Goal: Share content

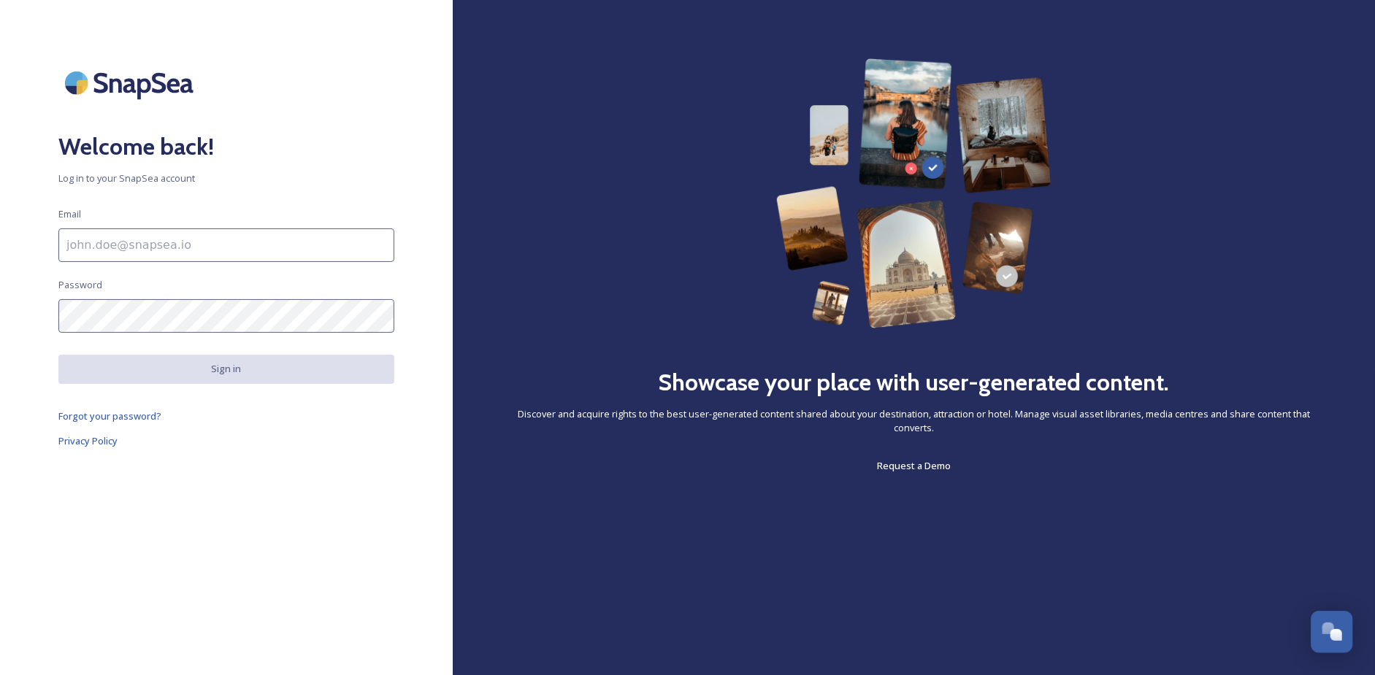
click at [207, 237] on input at bounding box center [226, 246] width 336 height 34
type input "[EMAIL_ADDRESS][DOMAIN_NAME]"
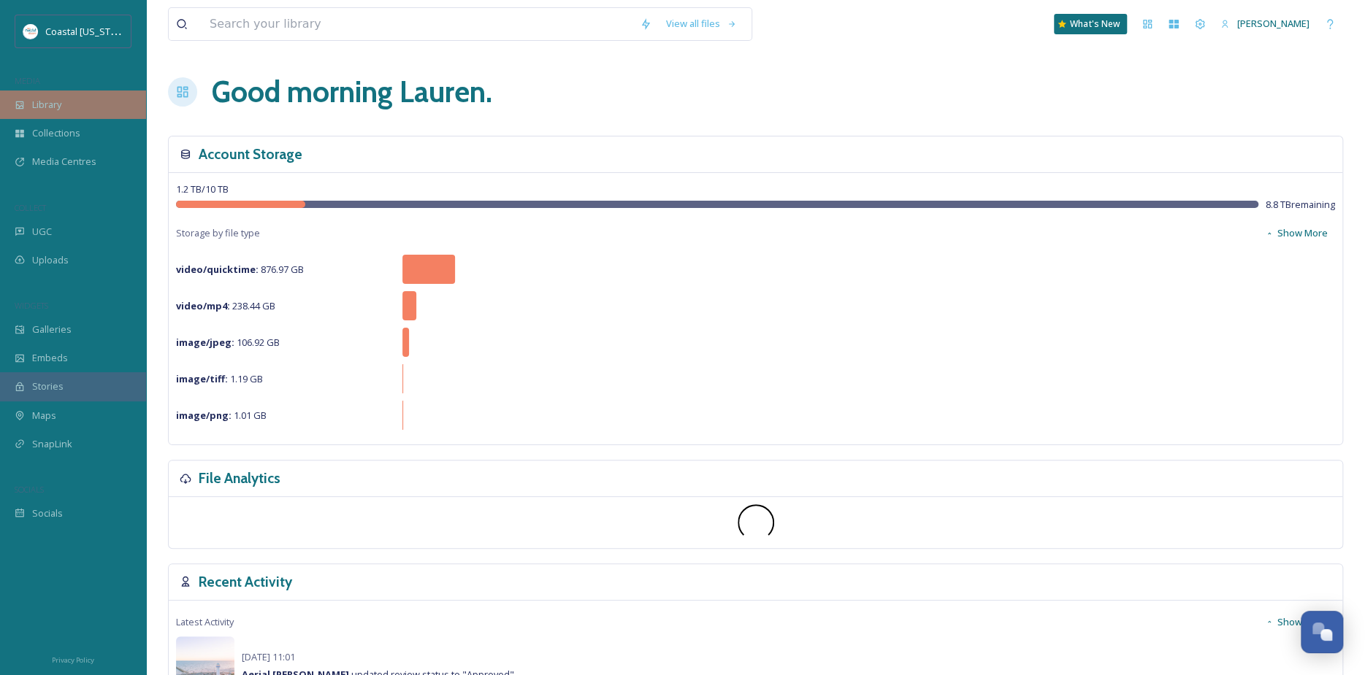
click at [70, 92] on div "Library" at bounding box center [73, 105] width 146 height 28
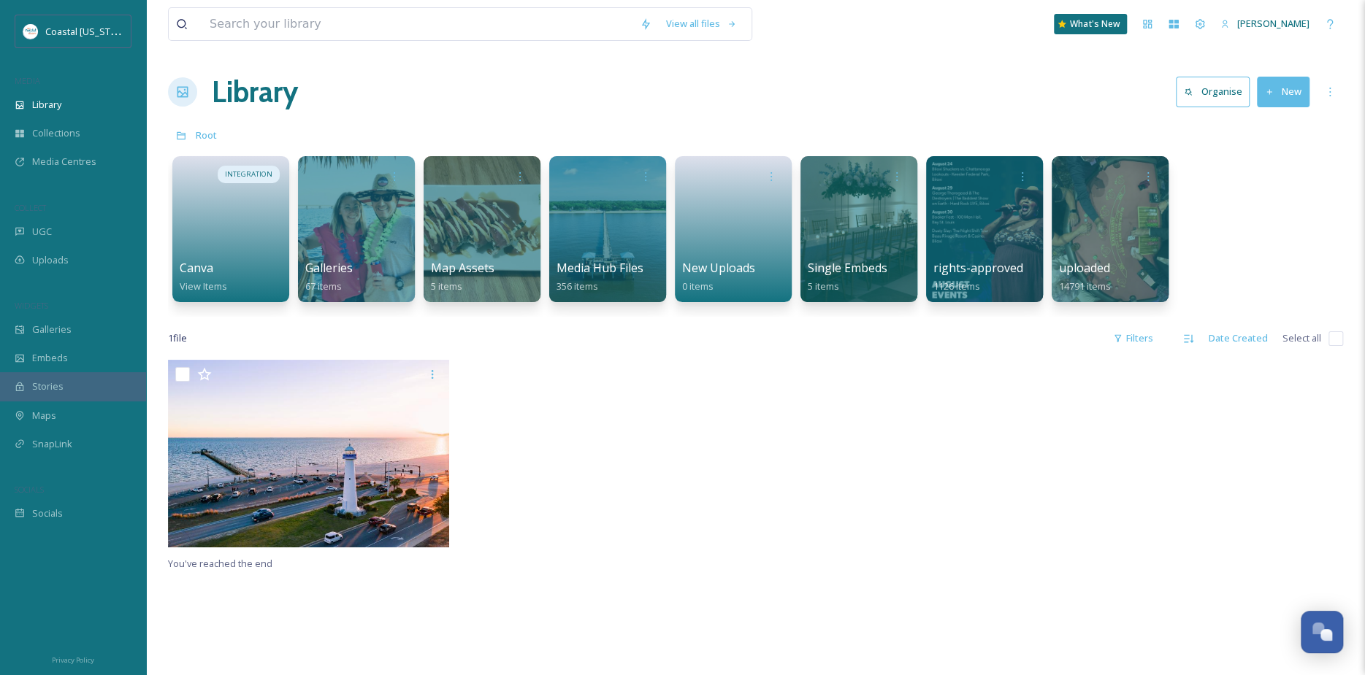
click at [837, 440] on div at bounding box center [903, 457] width 288 height 195
click at [52, 204] on div "COLLECT" at bounding box center [73, 208] width 146 height 19
click at [70, 262] on div "Uploads" at bounding box center [73, 260] width 146 height 28
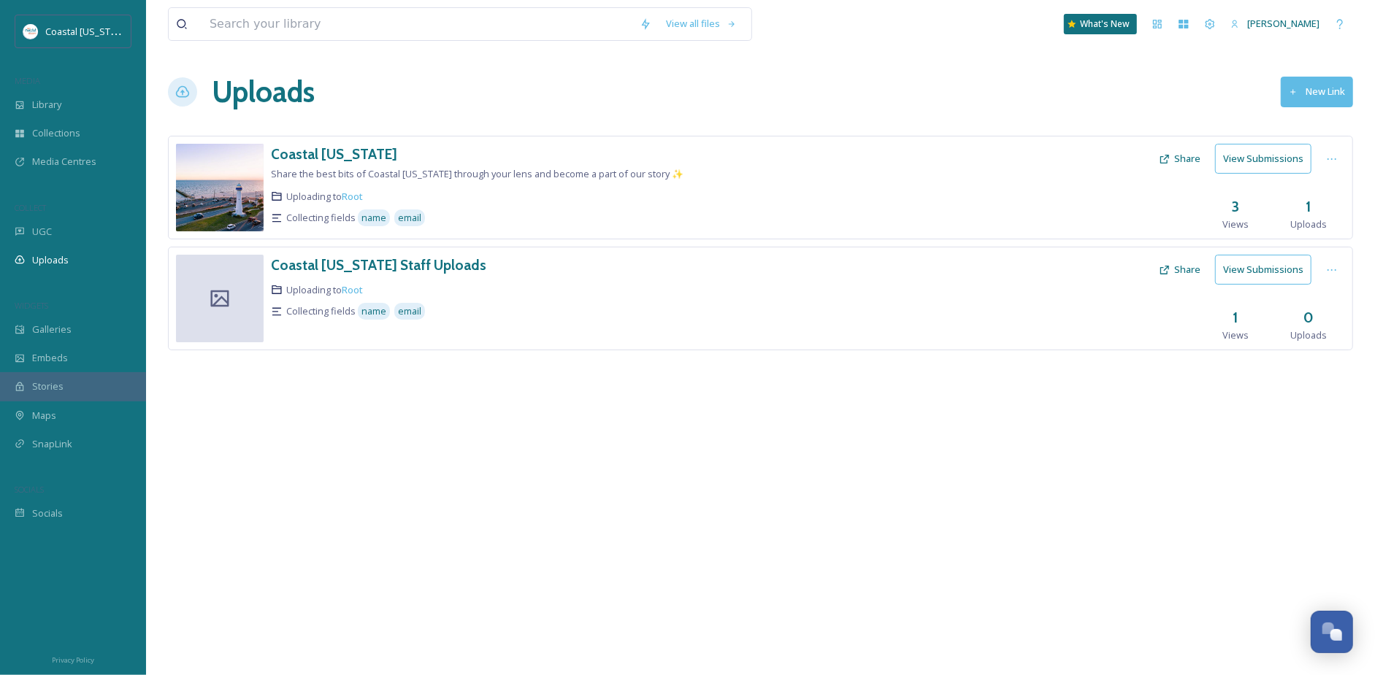
click at [1339, 93] on button "New Link" at bounding box center [1317, 92] width 72 height 30
click at [862, 99] on div "Uploads New Link" at bounding box center [760, 92] width 1185 height 44
click at [348, 150] on h3 "Coastal [US_STATE]" at bounding box center [334, 154] width 126 height 18
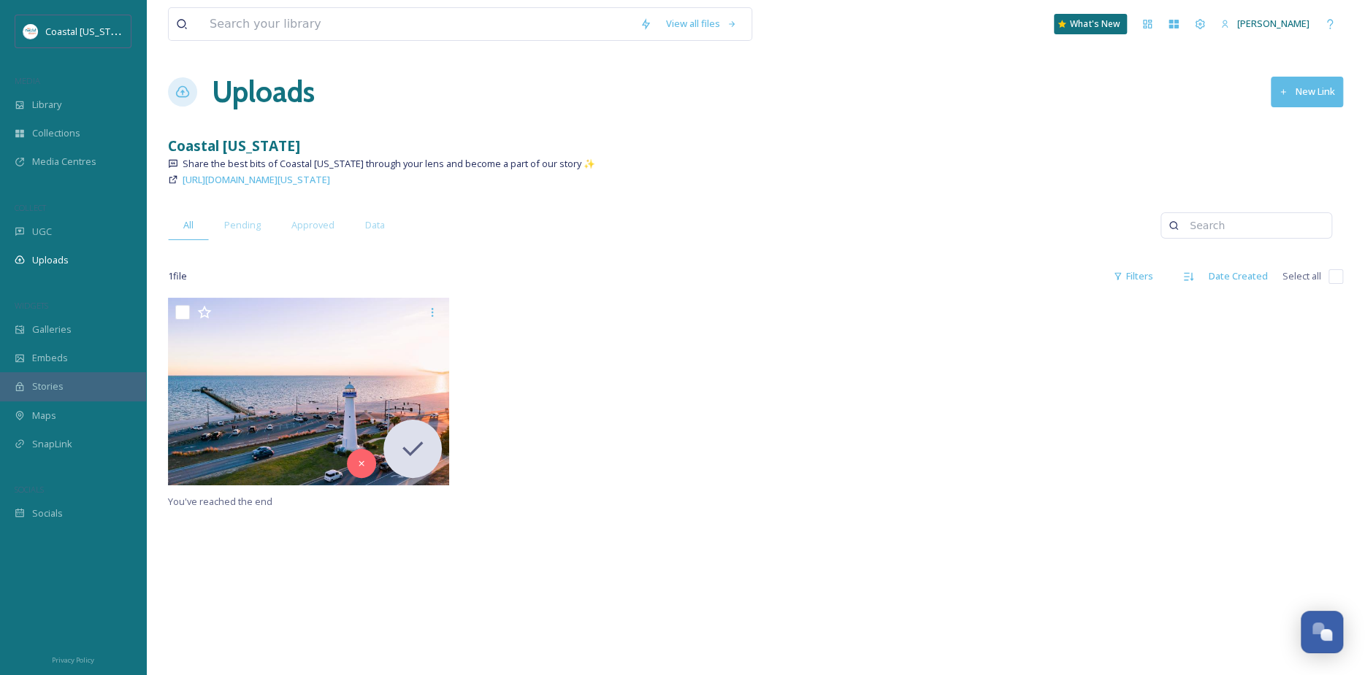
click at [264, 94] on h1 "Uploads" at bounding box center [263, 92] width 103 height 44
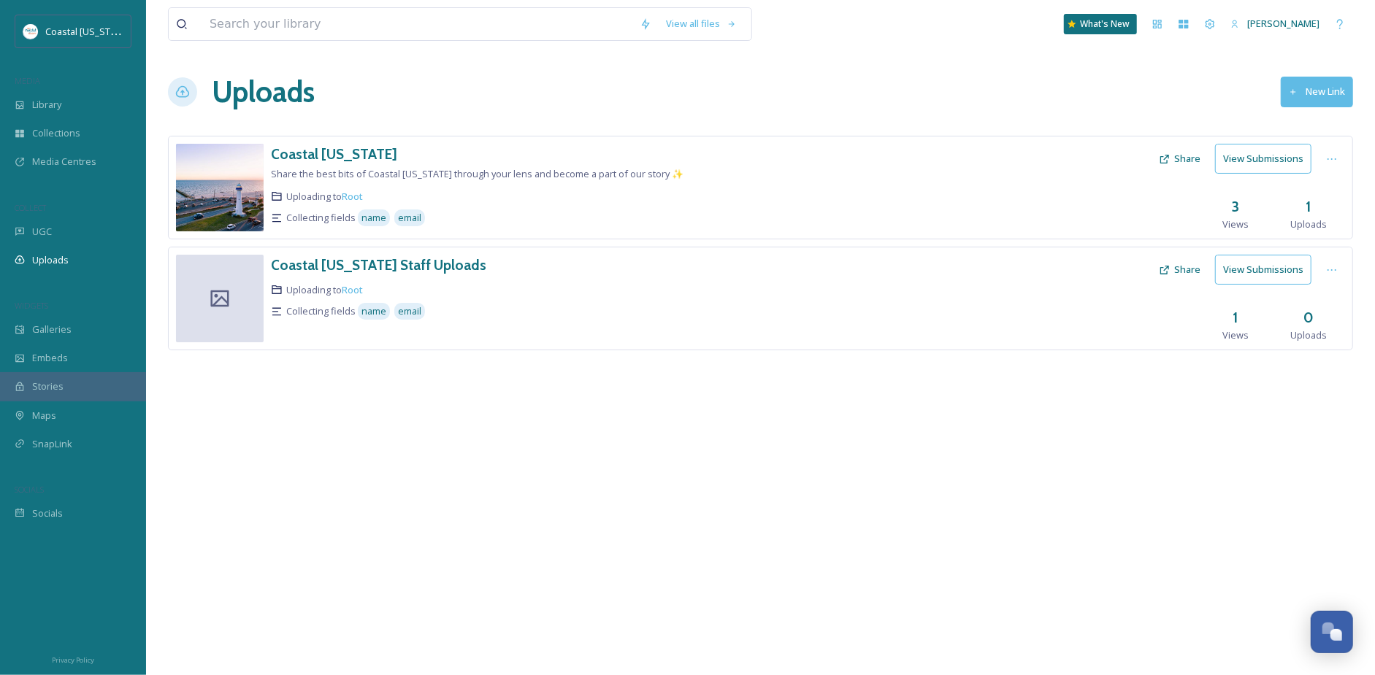
click at [1316, 82] on button "New Link" at bounding box center [1317, 92] width 72 height 30
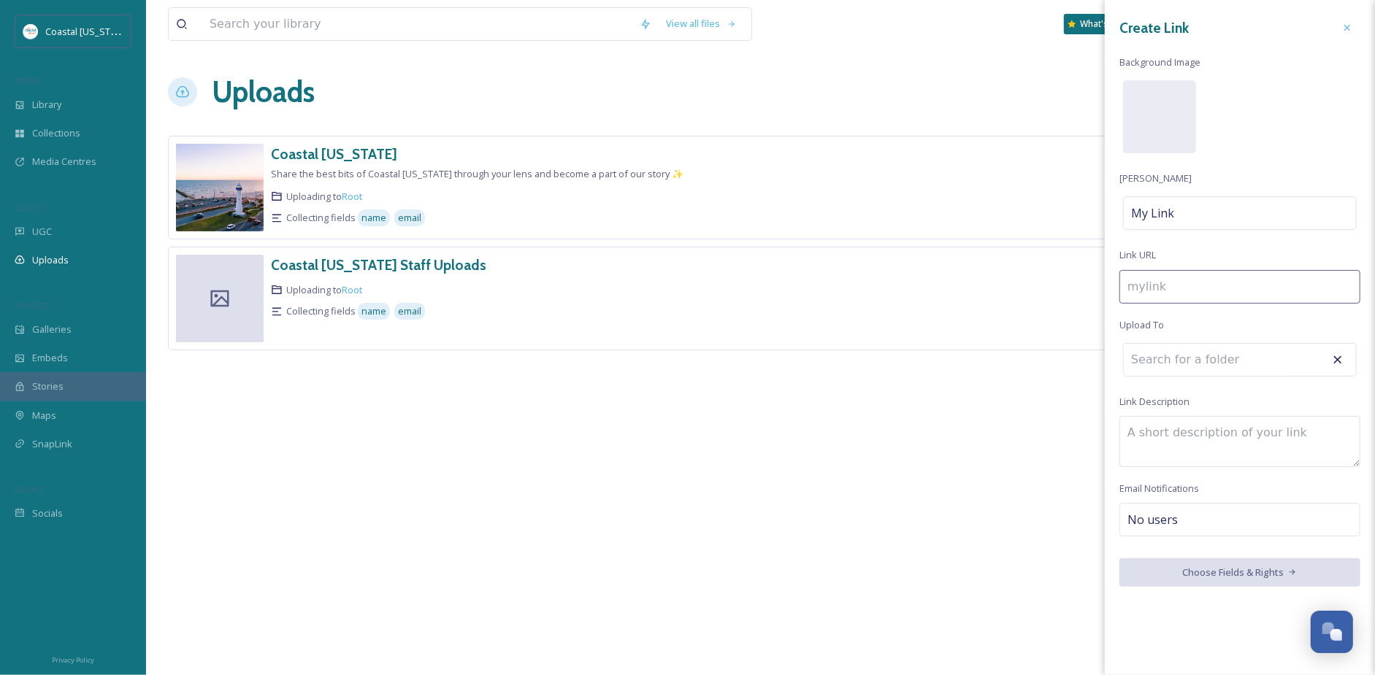
click at [849, 87] on div "Uploads New Link" at bounding box center [760, 92] width 1185 height 44
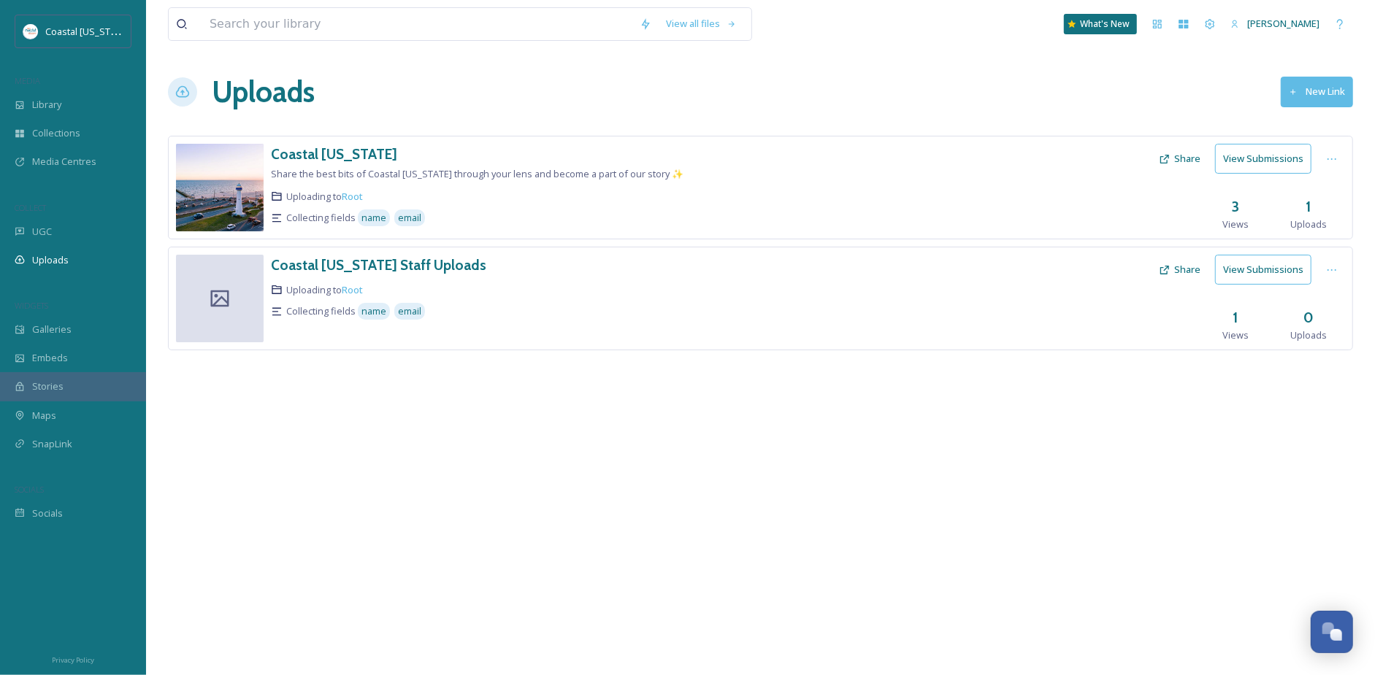
click at [1176, 154] on button "Share" at bounding box center [1180, 159] width 56 height 28
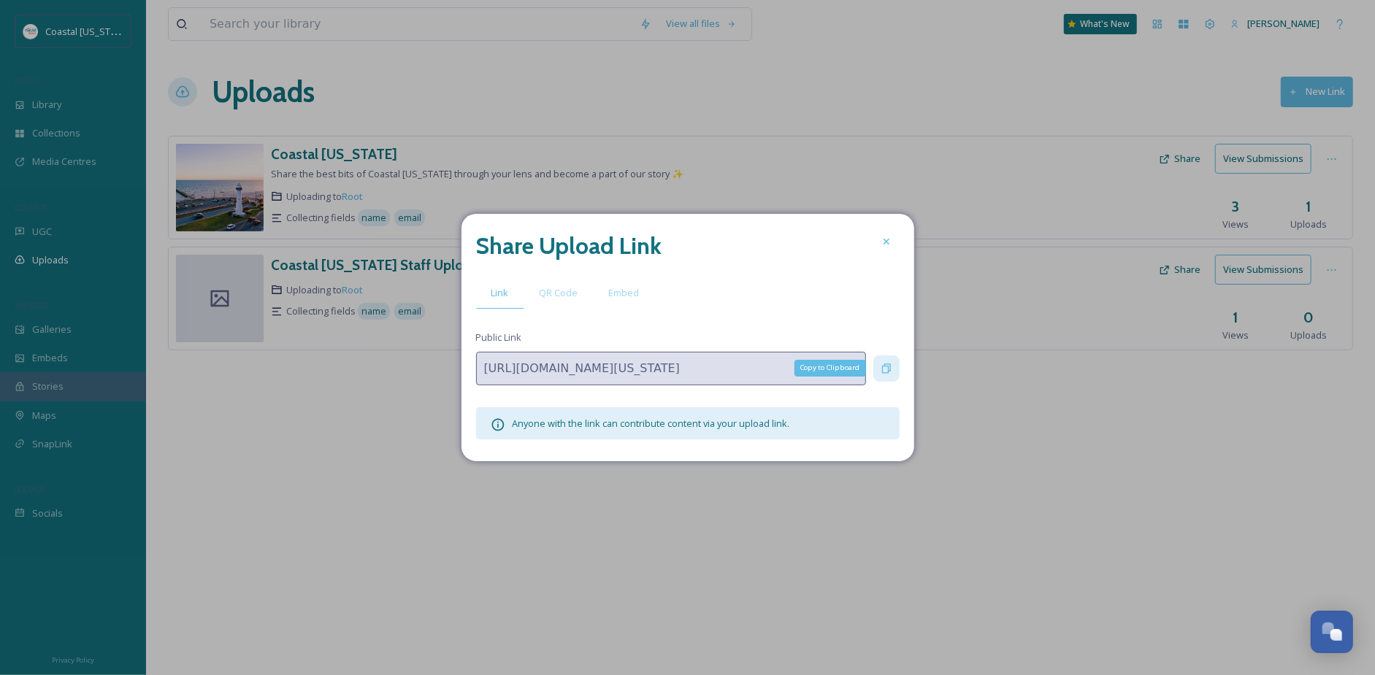
click at [894, 369] on div "Copy to Clipboard" at bounding box center [886, 369] width 26 height 26
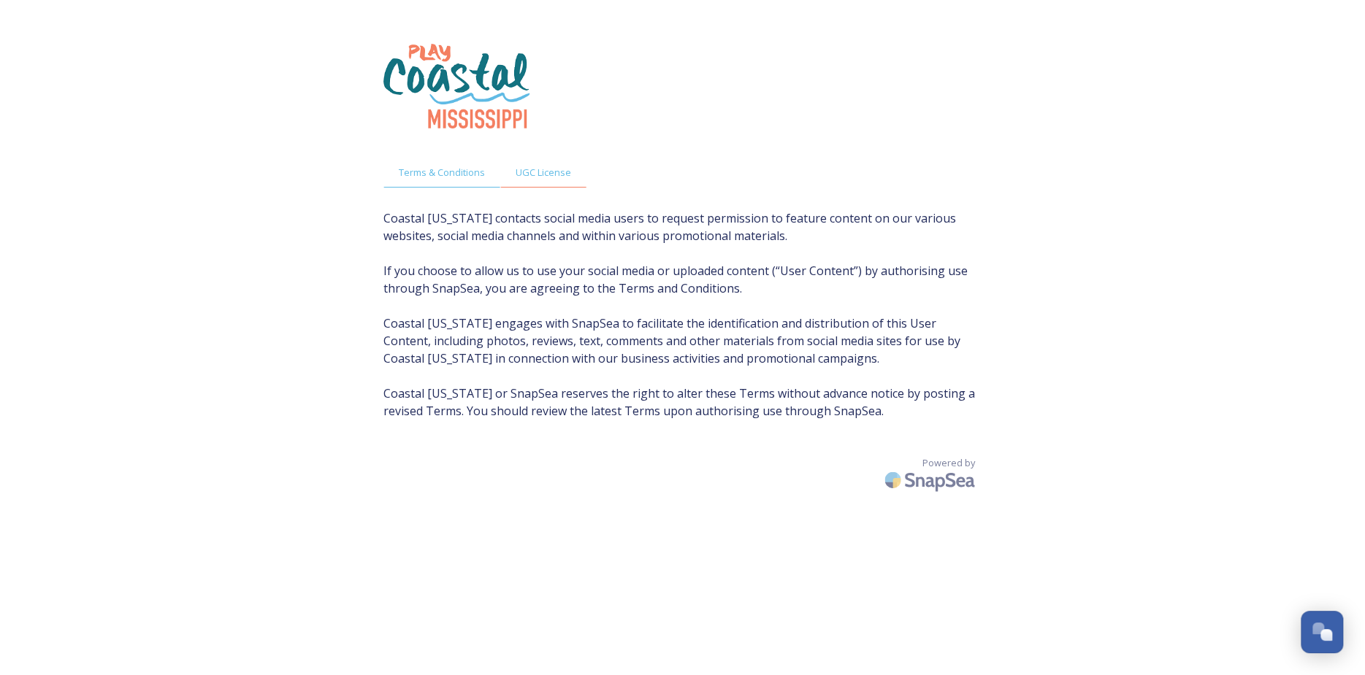
click at [536, 173] on span "UGC License" at bounding box center [543, 173] width 55 height 14
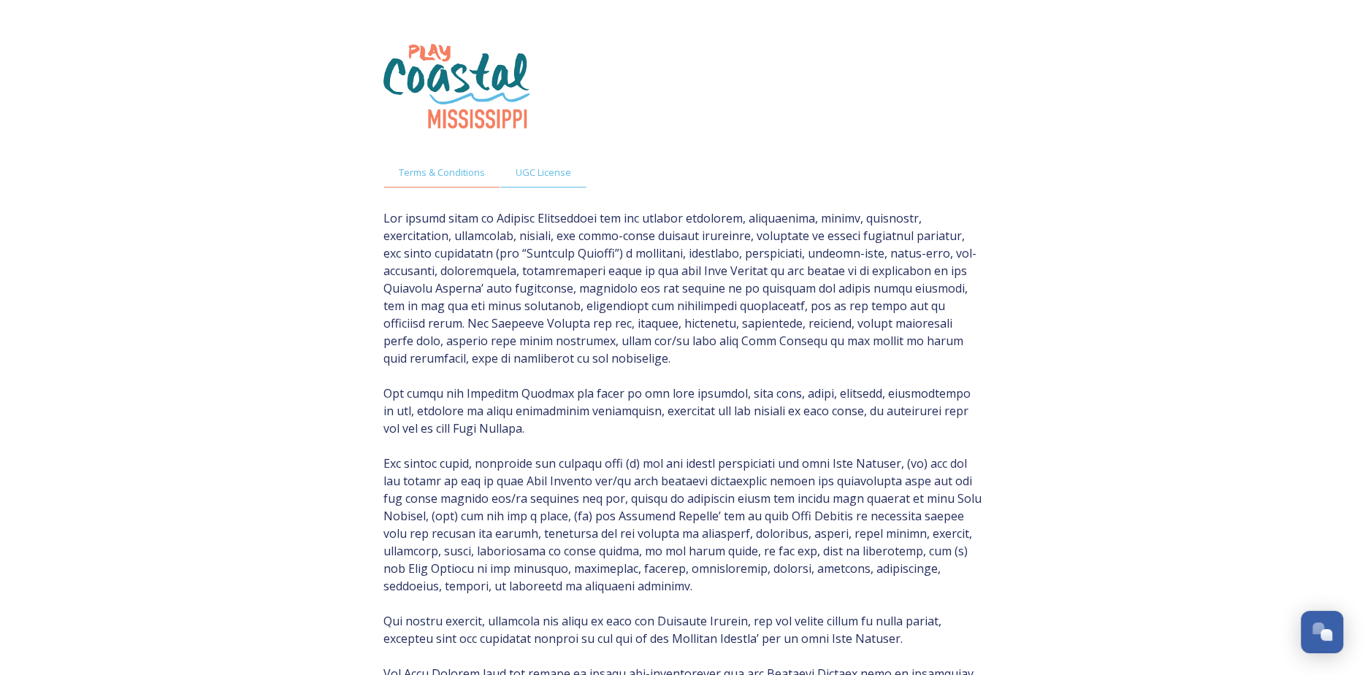
click at [460, 174] on span "Terms & Conditions" at bounding box center [442, 173] width 86 height 14
